Goal: Task Accomplishment & Management: Use online tool/utility

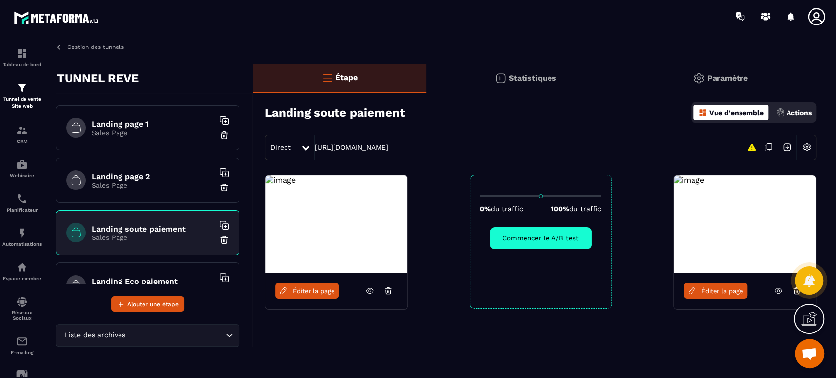
click at [110, 46] on link "Gestion des tunnels" at bounding box center [90, 47] width 68 height 9
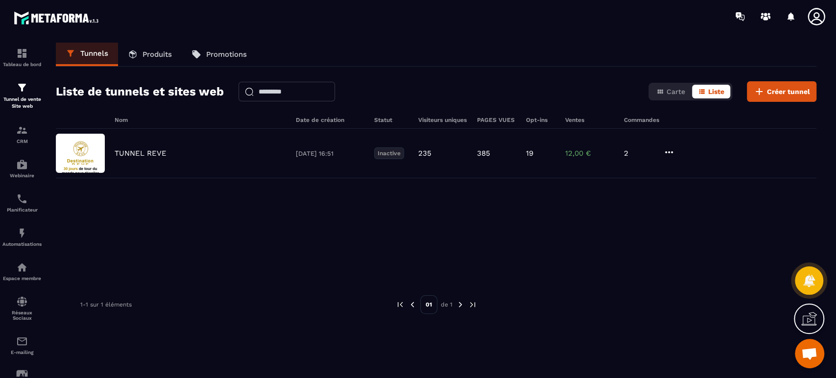
click at [167, 59] on link "Produits" at bounding box center [150, 54] width 64 height 23
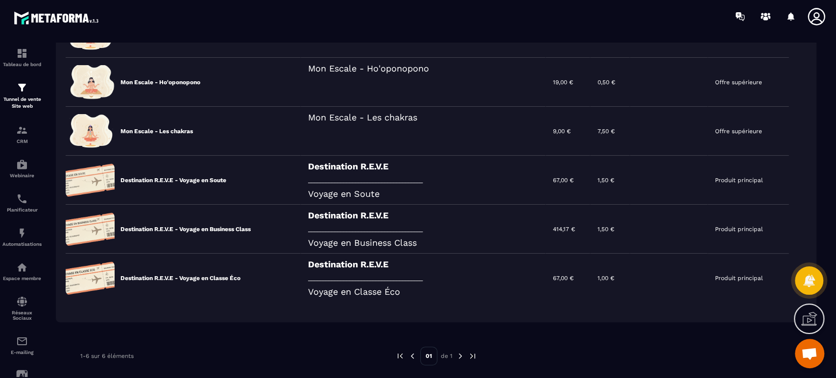
scroll to position [145, 0]
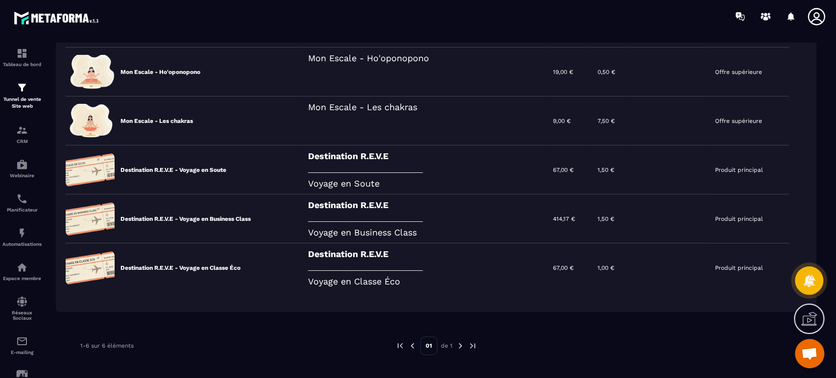
click at [0, 0] on icon at bounding box center [0, 0] width 0 height 0
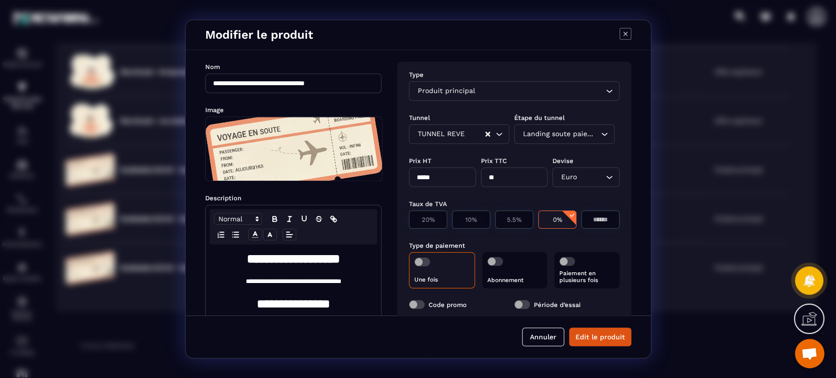
drag, startPoint x: 439, startPoint y: 175, endPoint x: 355, endPoint y: 172, distance: 83.8
click at [355, 172] on div "**********" at bounding box center [418, 182] width 465 height 265
type input "****"
type input "*"
click at [608, 337] on button "Edit le produit" at bounding box center [600, 337] width 62 height 19
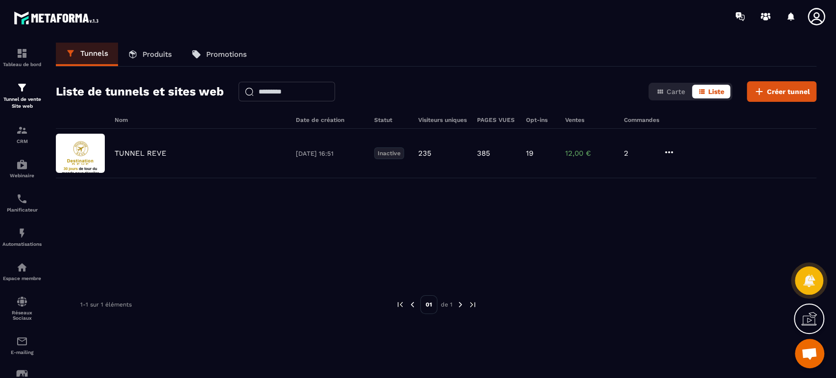
click at [157, 155] on p "TUNNEL REVE" at bounding box center [141, 153] width 52 height 9
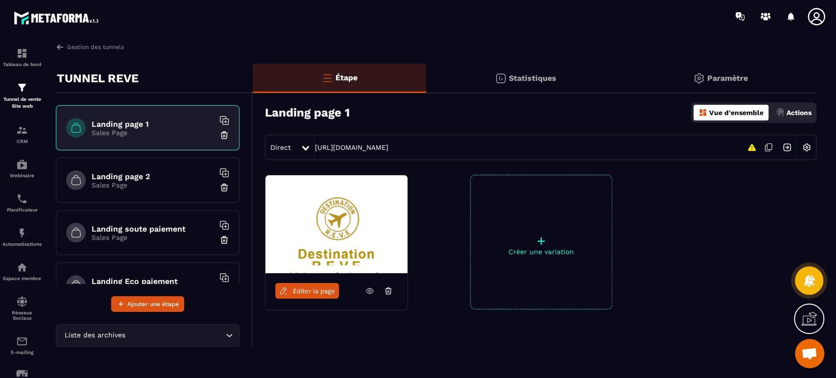
click at [154, 228] on h6 "Landing soute paiement" at bounding box center [153, 228] width 122 height 9
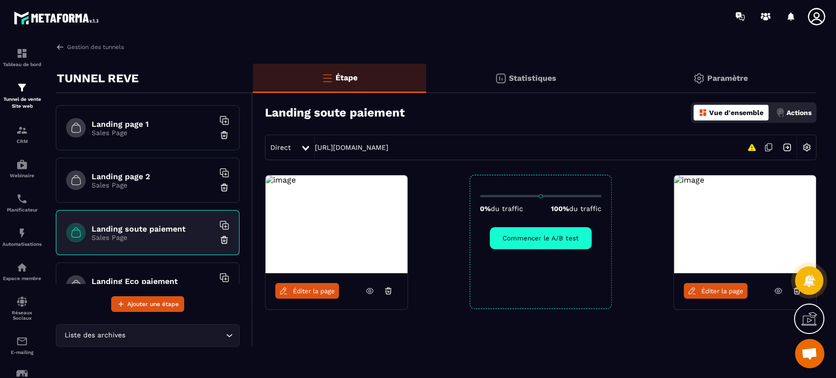
click at [775, 289] on icon at bounding box center [778, 290] width 9 height 9
click at [795, 293] on div at bounding box center [809, 280] width 28 height 28
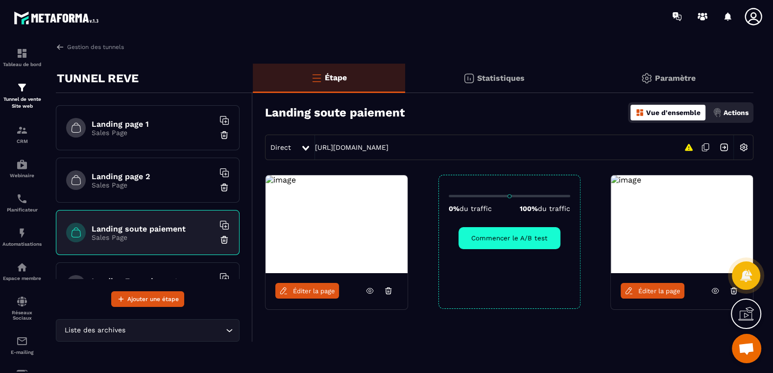
click at [731, 290] on div at bounding box center [745, 275] width 28 height 43
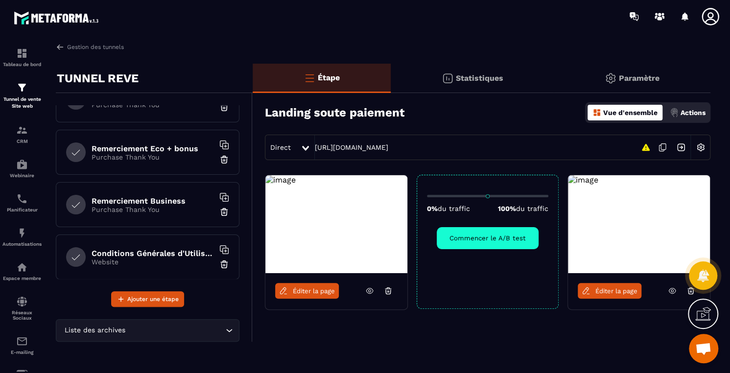
click at [690, 291] on div at bounding box center [703, 275] width 28 height 43
